Goal: Task Accomplishment & Management: Use online tool/utility

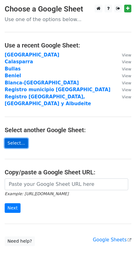
click at [20, 139] on link "Select..." at bounding box center [16, 144] width 23 height 10
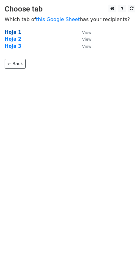
click at [7, 32] on strong "Hoja 1" at bounding box center [13, 33] width 17 height 6
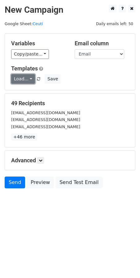
click at [24, 75] on link "Load..." at bounding box center [23, 79] width 24 height 10
click at [33, 95] on link "Mail servicios" at bounding box center [35, 93] width 49 height 10
click at [40, 161] on icon at bounding box center [41, 161] width 4 height 4
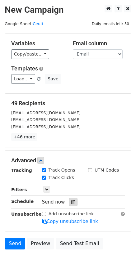
click at [70, 199] on div at bounding box center [73, 202] width 8 height 8
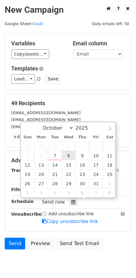
type input "2025-10-08 12:00"
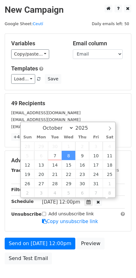
scroll to position [0, 0]
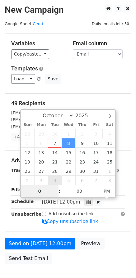
type input "06"
type input "2025-10-08 06:00"
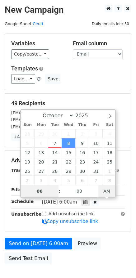
click at [109, 191] on span "AM" at bounding box center [106, 191] width 17 height 12
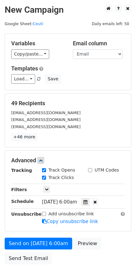
click at [103, 237] on form "Variables Copy/paste... {{Empresa}} {{Email}} Email column Empresa Email Templa…" at bounding box center [68, 151] width 126 height 234
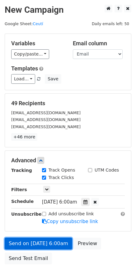
click at [44, 242] on link "Send on Oct 8 at 6:00am" at bounding box center [38, 244] width 67 height 12
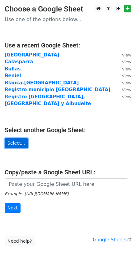
click at [20, 139] on link "Select..." at bounding box center [16, 144] width 23 height 10
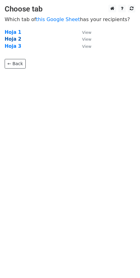
click at [15, 39] on strong "Hoja 2" at bounding box center [13, 39] width 17 height 6
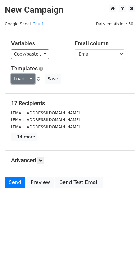
click at [23, 77] on link "Load..." at bounding box center [23, 79] width 24 height 10
click at [31, 94] on link "Mail servicios" at bounding box center [35, 93] width 49 height 10
click at [43, 161] on icon at bounding box center [41, 161] width 4 height 4
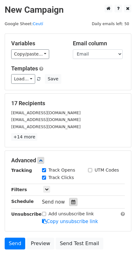
click at [71, 202] on icon at bounding box center [73, 202] width 4 height 4
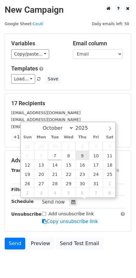
type input "2025-10-09 12:00"
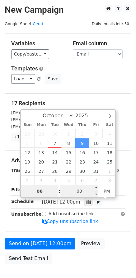
type input "06"
type input "2025-10-09 18:00"
click at [76, 192] on input "00" at bounding box center [79, 191] width 38 height 12
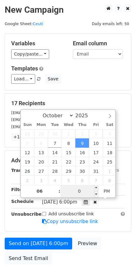
type input "05"
type input "2025-10-09 06:05"
click at [109, 191] on span "PM" at bounding box center [106, 191] width 17 height 12
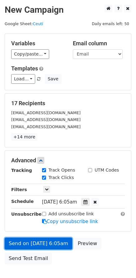
click at [31, 240] on link "Send on Oct 9 at 6:05am" at bounding box center [38, 244] width 67 height 12
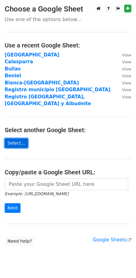
click at [14, 139] on link "Select..." at bounding box center [16, 144] width 23 height 10
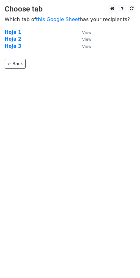
click at [11, 39] on strong "Hoja 2" at bounding box center [13, 39] width 17 height 6
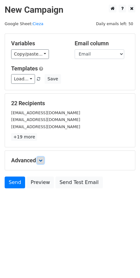
click at [41, 160] on icon at bounding box center [41, 161] width 4 height 4
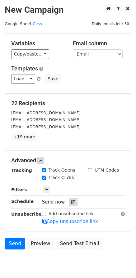
click at [72, 201] on div at bounding box center [73, 202] width 8 height 8
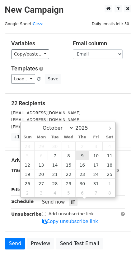
type input "2025-10-09 12:00"
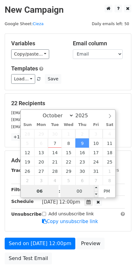
type input "06"
type input "2025-10-09 18:00"
click at [74, 194] on input "00" at bounding box center [79, 191] width 38 height 12
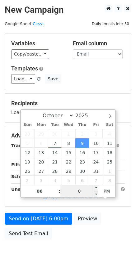
type input "05"
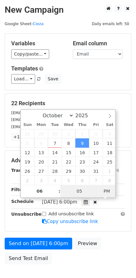
type input "2025-10-09 06:05"
click at [110, 189] on span "PM" at bounding box center [106, 191] width 17 height 12
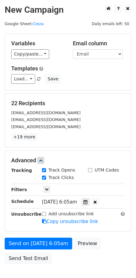
click at [110, 239] on div "Send on Oct 9 at 6:05am Preview Send Test Email" at bounding box center [68, 253] width 136 height 30
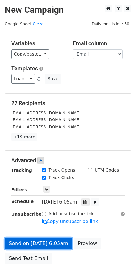
click at [37, 242] on link "Send on Oct 9 at 6:05am" at bounding box center [38, 244] width 67 height 12
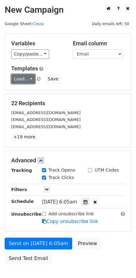
click at [28, 79] on link "Load..." at bounding box center [23, 79] width 24 height 10
click at [30, 89] on link "Mail servicios" at bounding box center [35, 93] width 49 height 10
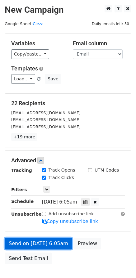
click at [27, 244] on link "Send on Oct 9 at 6:05am" at bounding box center [38, 244] width 67 height 12
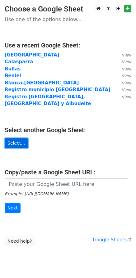
click at [11, 139] on link "Select..." at bounding box center [16, 144] width 23 height 10
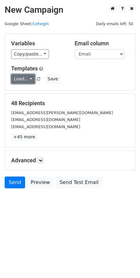
click at [31, 80] on link "Load..." at bounding box center [23, 79] width 24 height 10
click at [30, 91] on link "Mail servicios" at bounding box center [35, 93] width 49 height 10
click at [42, 161] on icon at bounding box center [41, 161] width 4 height 4
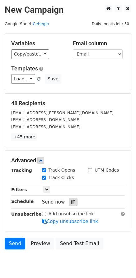
click at [71, 203] on icon at bounding box center [73, 202] width 4 height 4
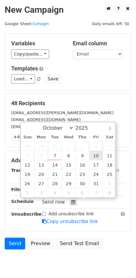
type input "[DATE] 12:00"
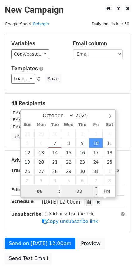
type input "06"
type input "[DATE] 18:00"
click at [85, 192] on input "00" at bounding box center [79, 191] width 38 height 12
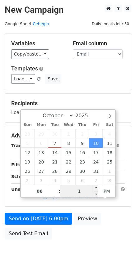
type input "10"
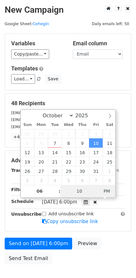
type input "[DATE] 06:10"
click at [105, 194] on span "PM" at bounding box center [106, 191] width 17 height 12
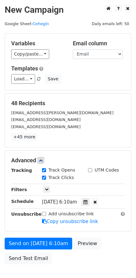
click at [109, 240] on div "Send on [DATE] 6:10am Preview Send Test Email" at bounding box center [68, 253] width 136 height 30
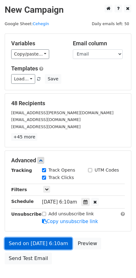
click at [34, 244] on link "Send on [DATE] 6:10am" at bounding box center [38, 244] width 67 height 12
